Goal: Task Accomplishment & Management: Use online tool/utility

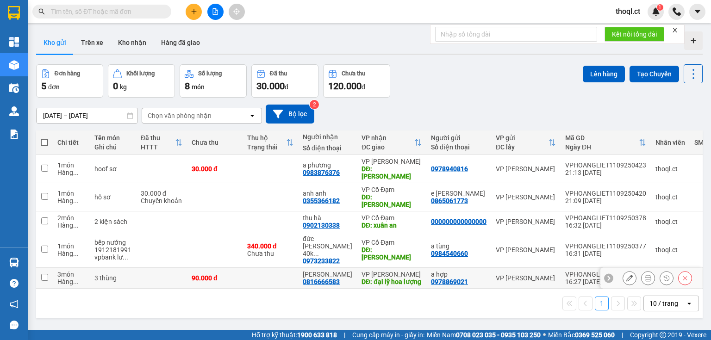
click at [47, 274] on input "checkbox" at bounding box center [44, 277] width 7 height 7
checkbox input "true"
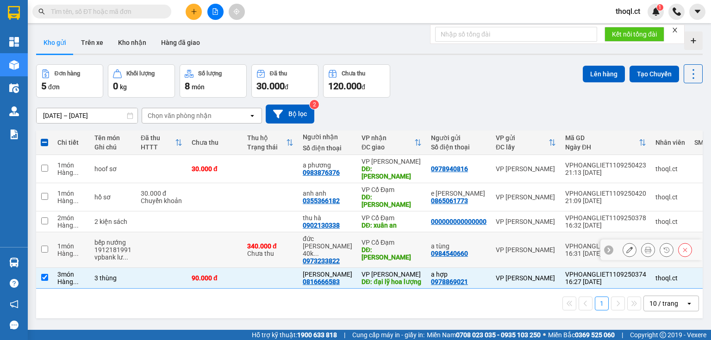
click at [46, 246] on input "checkbox" at bounding box center [44, 249] width 7 height 7
checkbox input "true"
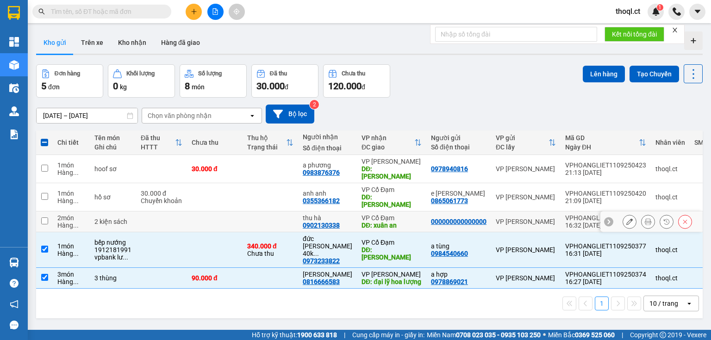
click at [44, 218] on input "checkbox" at bounding box center [44, 221] width 7 height 7
checkbox input "true"
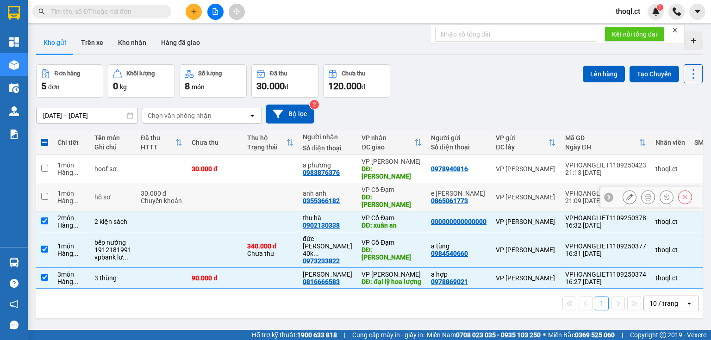
click at [44, 183] on td at bounding box center [44, 197] width 17 height 28
checkbox input "true"
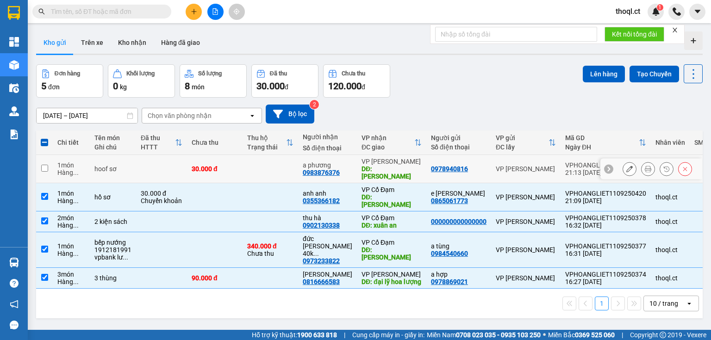
click at [46, 167] on input "checkbox" at bounding box center [44, 168] width 7 height 7
checkbox input "true"
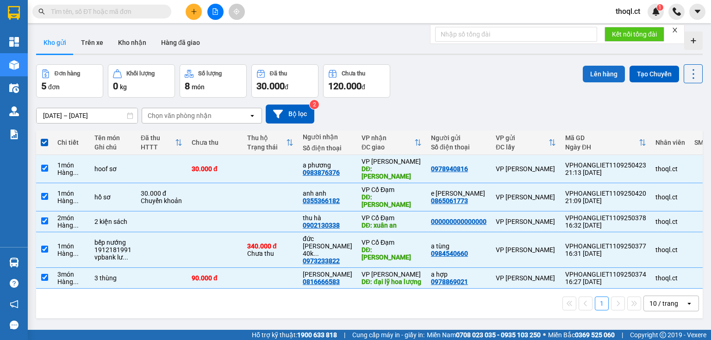
click at [601, 72] on button "Lên hàng" at bounding box center [604, 74] width 42 height 17
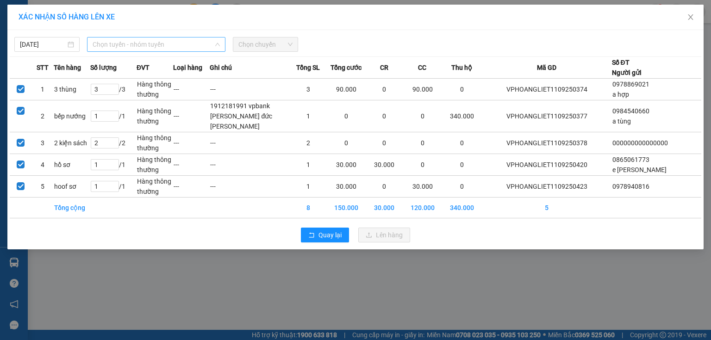
click at [196, 44] on span "Chọn tuyến - nhóm tuyến" at bounding box center [156, 45] width 127 height 14
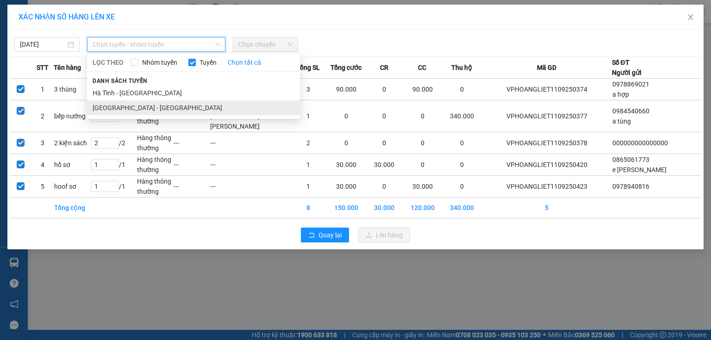
click at [129, 105] on li "[GEOGRAPHIC_DATA] - [GEOGRAPHIC_DATA]" at bounding box center [193, 107] width 213 height 15
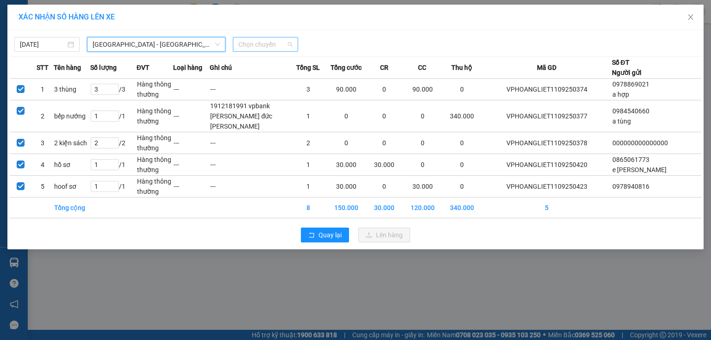
click at [270, 39] on span "Chọn chuyến" at bounding box center [265, 45] width 54 height 14
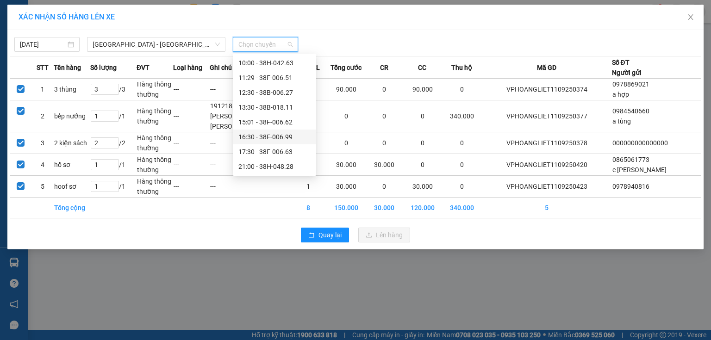
scroll to position [37, 0]
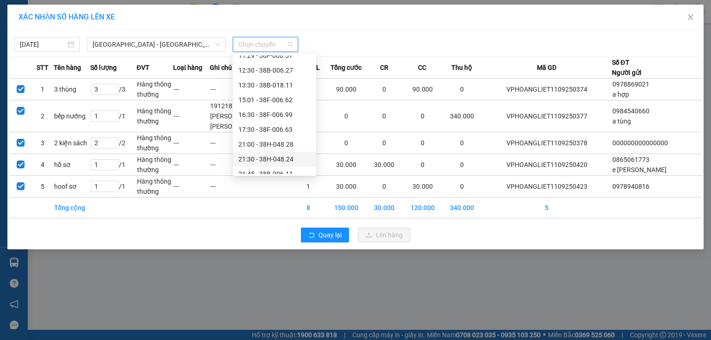
click at [280, 156] on div "21:30 - 38H-048.24" at bounding box center [274, 159] width 72 height 10
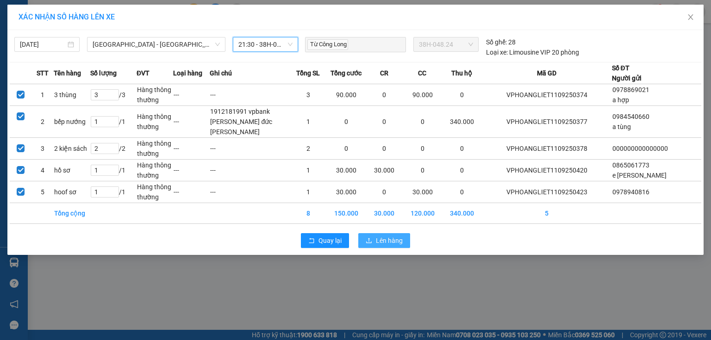
click at [376, 236] on span "Lên hàng" at bounding box center [389, 241] width 27 height 10
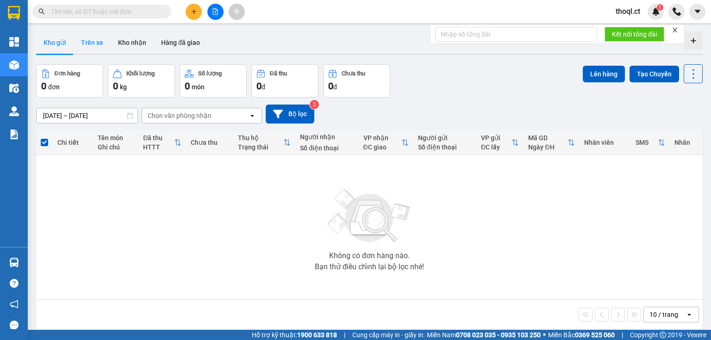
click at [97, 40] on button "Trên xe" at bounding box center [92, 42] width 37 height 22
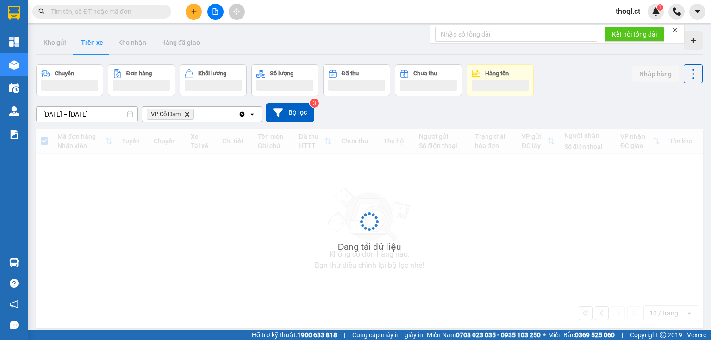
click at [188, 115] on icon "Delete" at bounding box center [187, 115] width 6 height 6
click at [188, 115] on div "Chọn văn phòng nhận" at bounding box center [180, 114] width 64 height 9
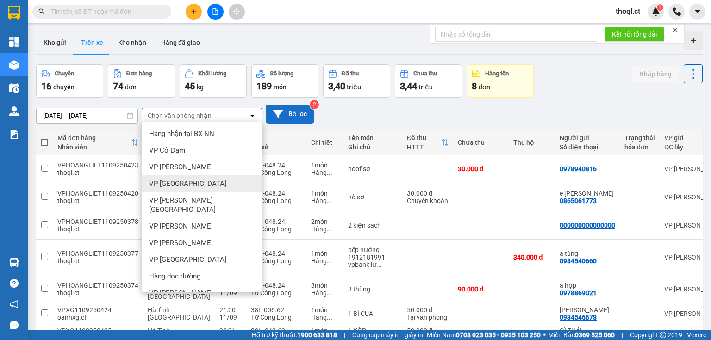
click at [294, 112] on button "Bộ lọc" at bounding box center [290, 114] width 49 height 19
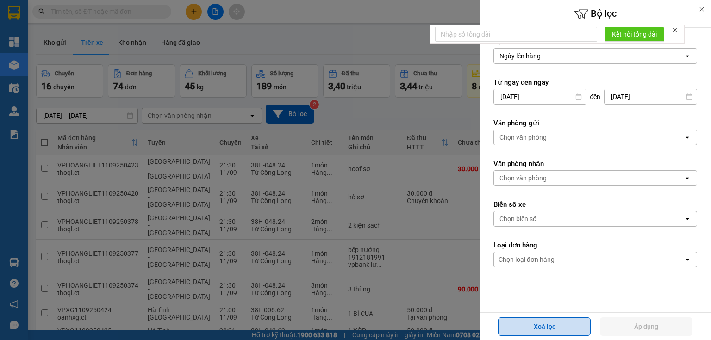
click at [554, 324] on button "Xoá lọc" at bounding box center [544, 327] width 93 height 19
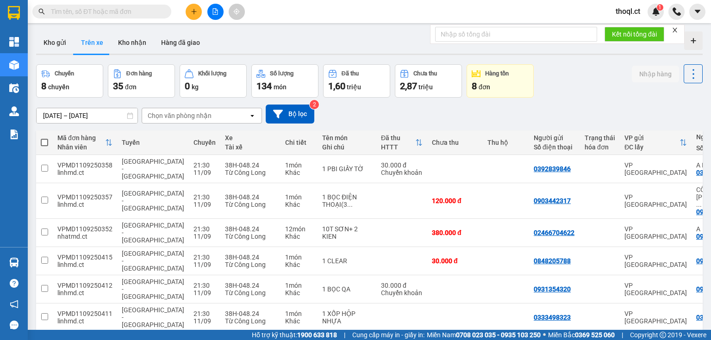
click at [205, 117] on div "Chọn văn phòng nhận" at bounding box center [180, 115] width 64 height 9
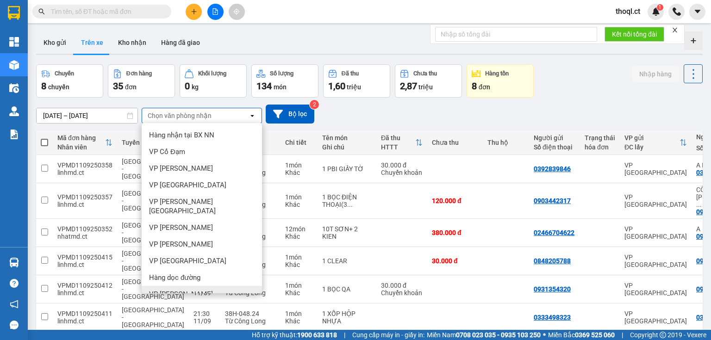
click at [176, 290] on span "VP [PERSON_NAME]" at bounding box center [181, 294] width 64 height 9
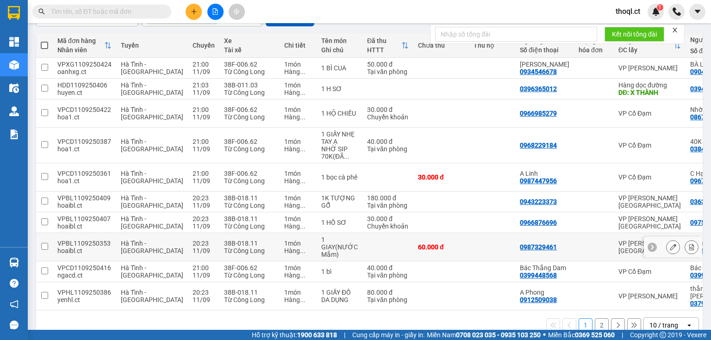
scroll to position [110, 0]
